Goal: Task Accomplishment & Management: Manage account settings

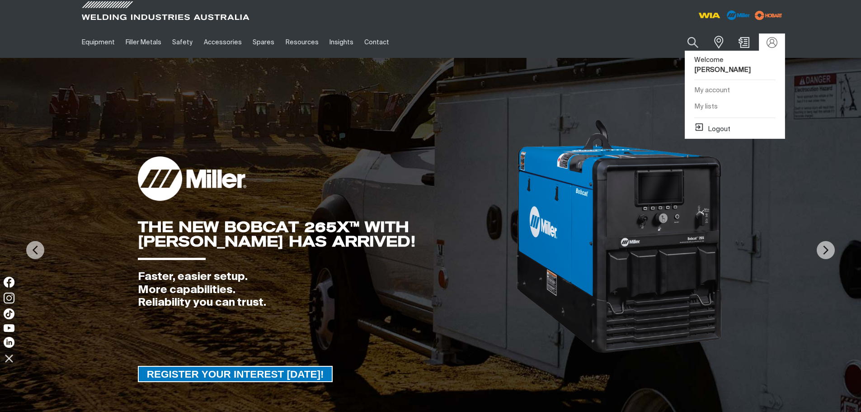
click at [721, 82] on link "My account" at bounding box center [735, 90] width 99 height 17
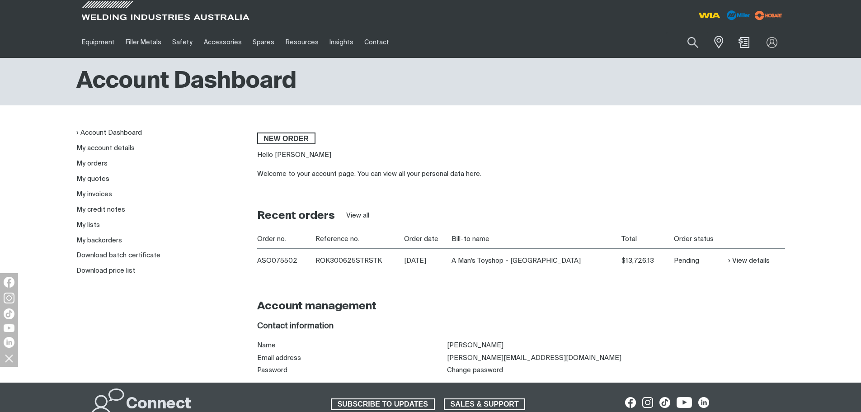
click at [80, 194] on link "My invoices" at bounding box center [94, 194] width 36 height 7
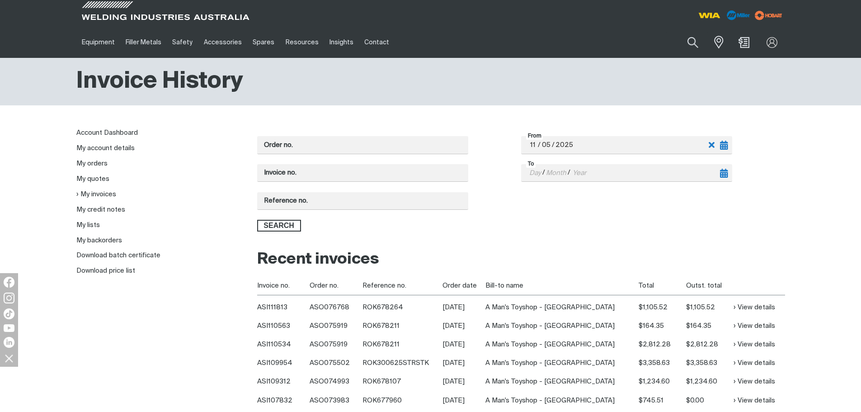
click at [753, 305] on link "View details" at bounding box center [755, 307] width 42 height 10
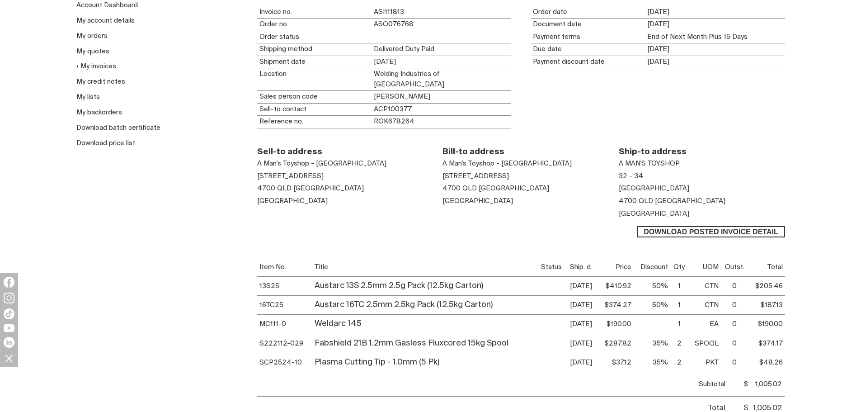
scroll to position [181, 0]
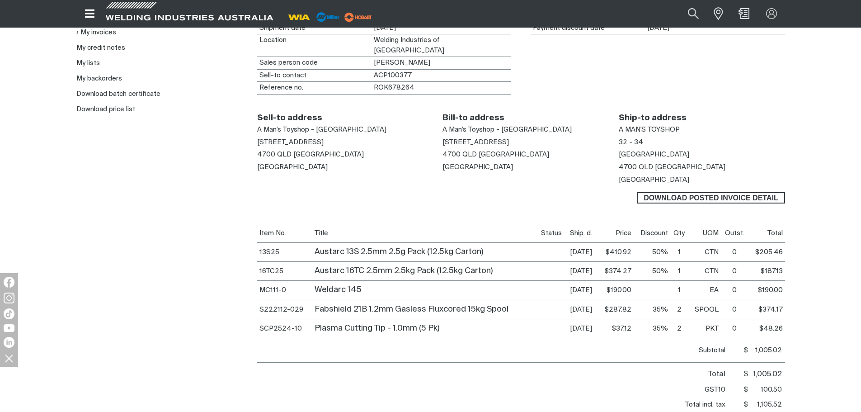
click at [713, 201] on span "Download Posted invoice detail" at bounding box center [711, 198] width 146 height 12
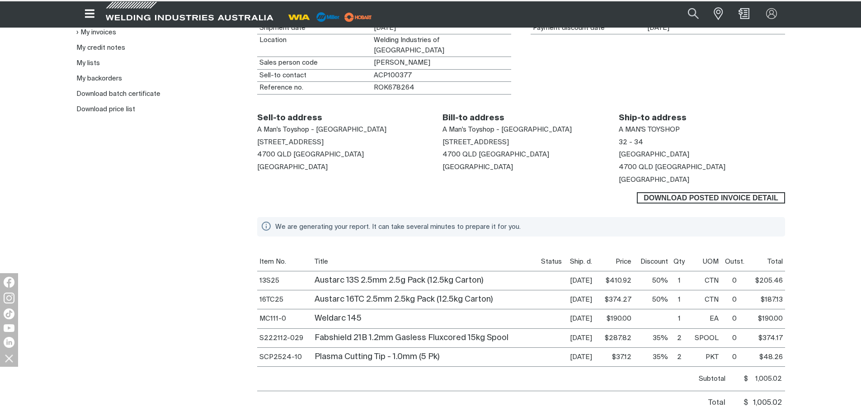
scroll to position [180, 0]
